Goal: Find specific page/section: Find specific page/section

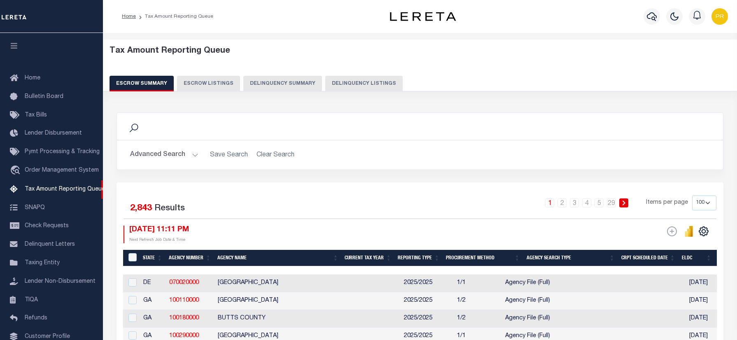
select select "100"
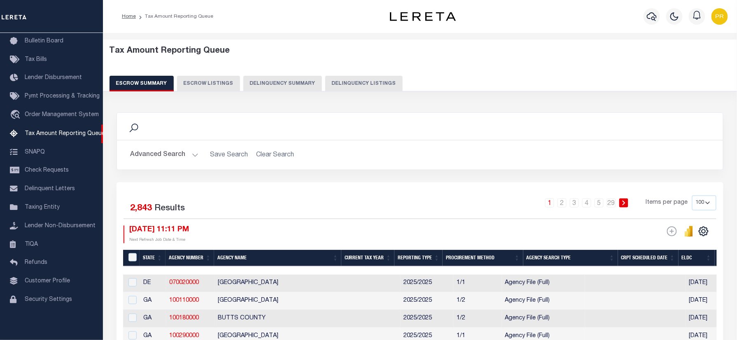
click at [350, 83] on button "Delinquency Listings" at bounding box center [363, 84] width 77 height 16
select select "100"
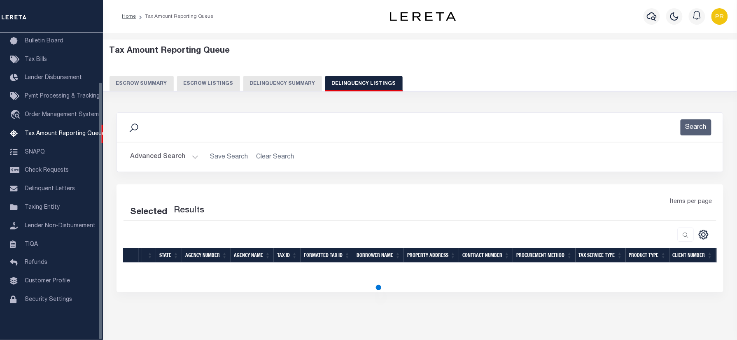
select select "100"
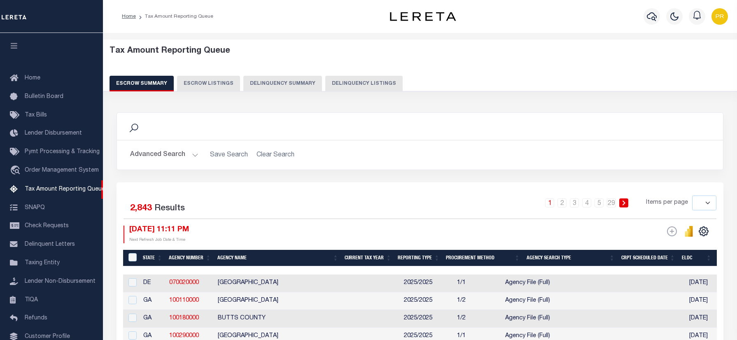
select select
